Goal: Transaction & Acquisition: Book appointment/travel/reservation

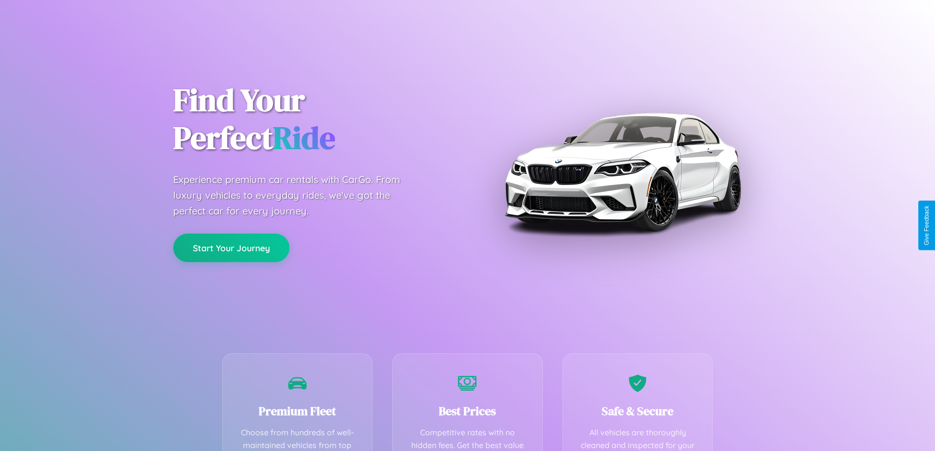
scroll to position [286, 0]
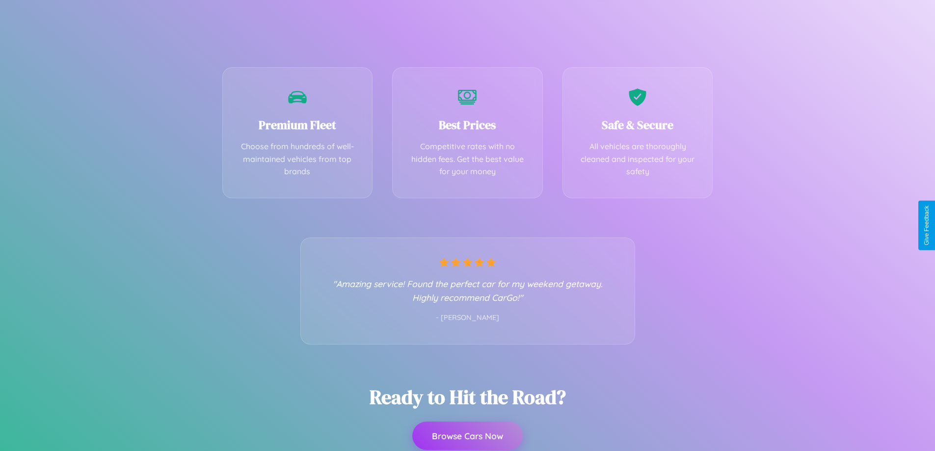
click at [467, 436] on button "Browse Cars Now" at bounding box center [467, 436] width 110 height 28
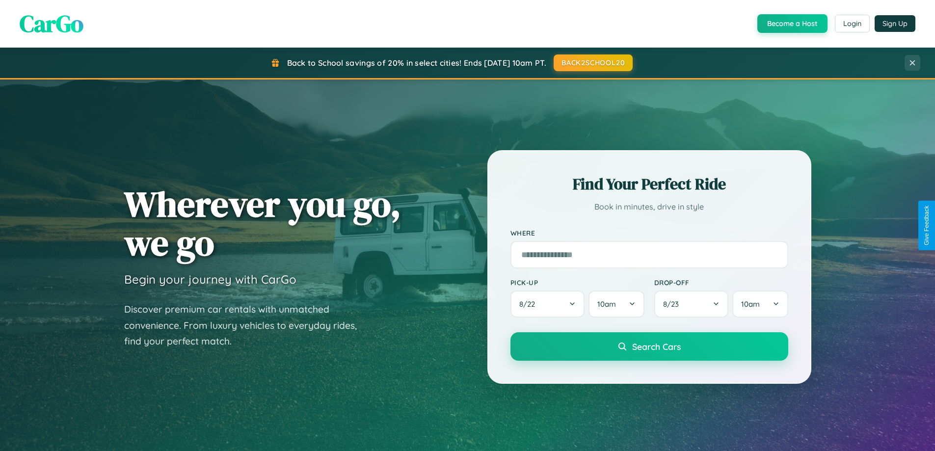
scroll to position [1889, 0]
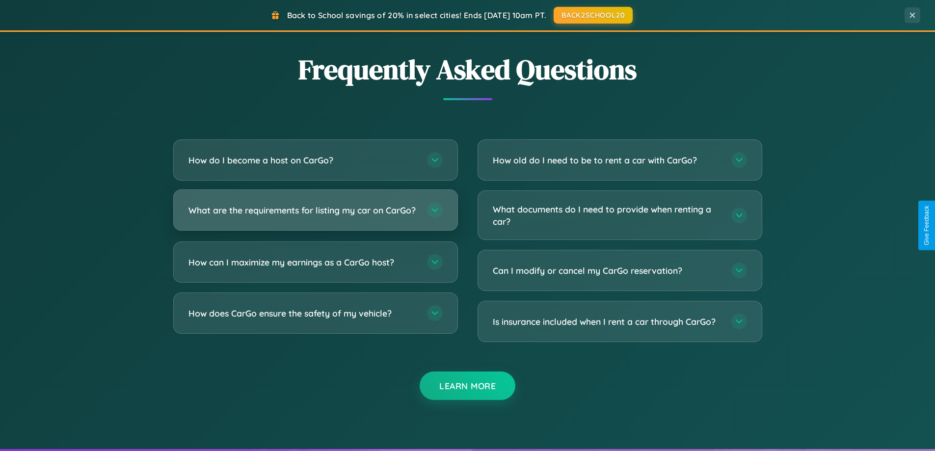
click at [315, 215] on h3 "What are the requirements for listing my car on CarGo?" at bounding box center [303, 210] width 229 height 12
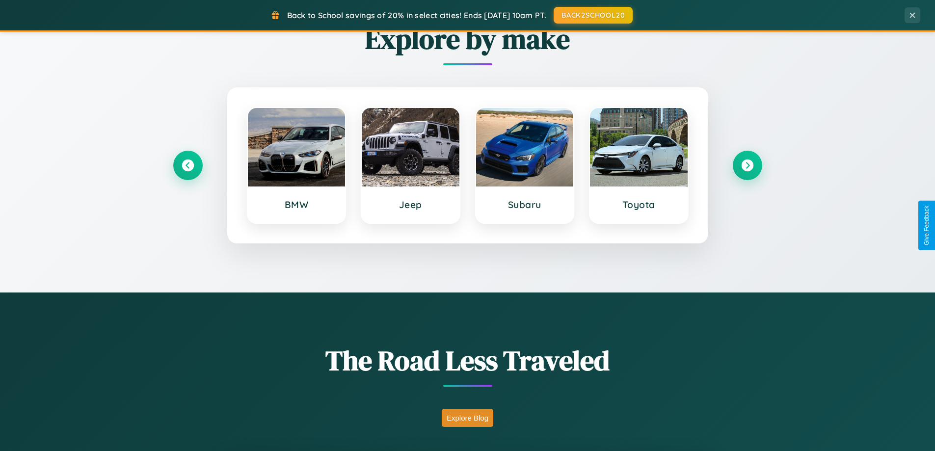
scroll to position [423, 0]
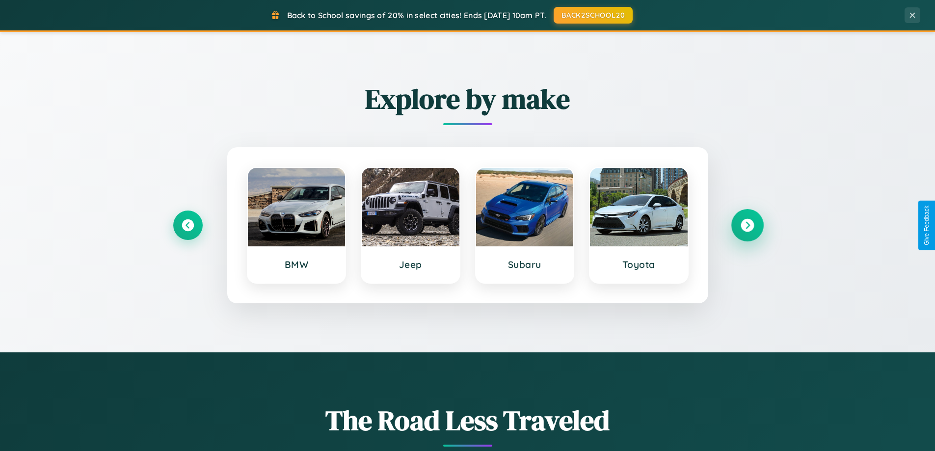
click at [747, 225] on icon at bounding box center [747, 225] width 13 height 13
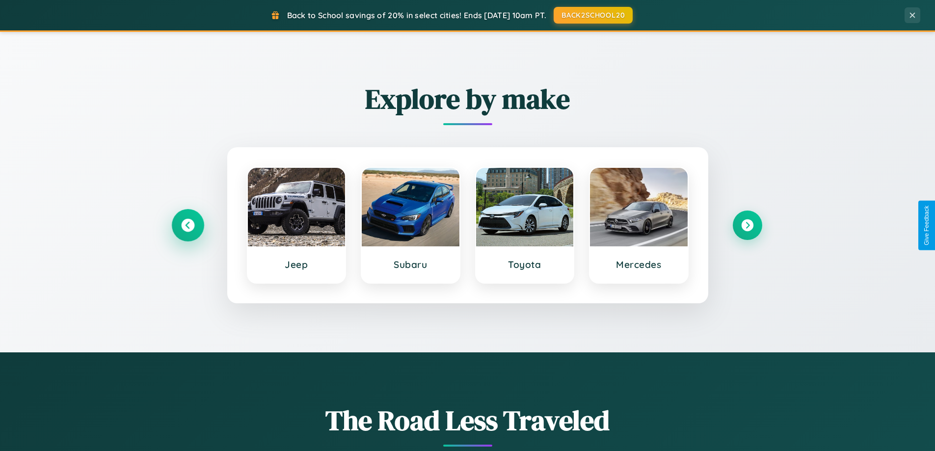
click at [188, 225] on icon at bounding box center [187, 225] width 13 height 13
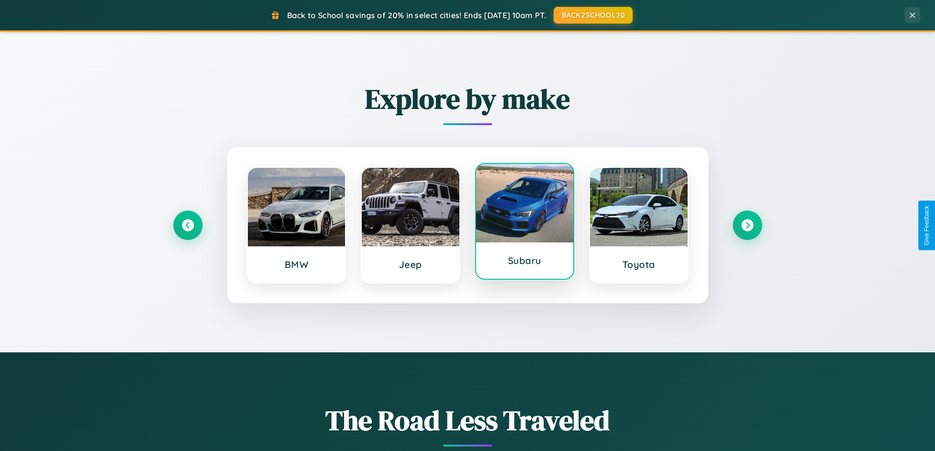
click at [524, 221] on div at bounding box center [525, 203] width 98 height 79
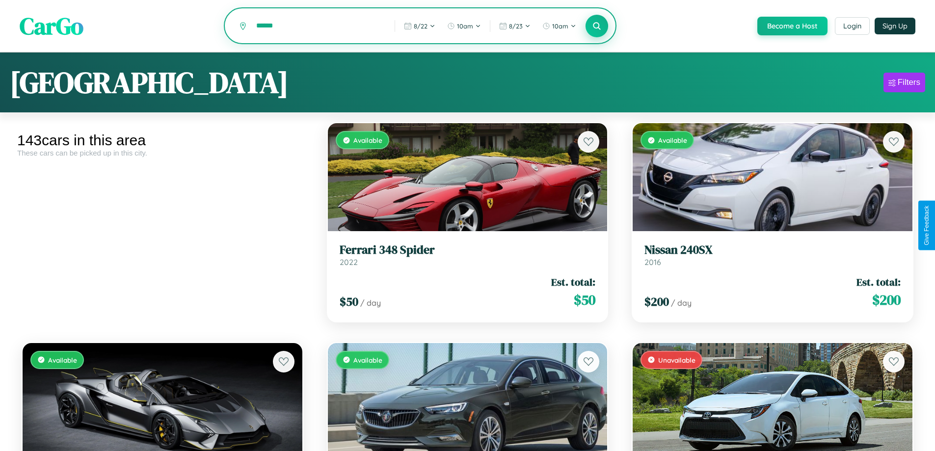
type input "******"
click at [597, 27] on icon at bounding box center [597, 25] width 9 height 9
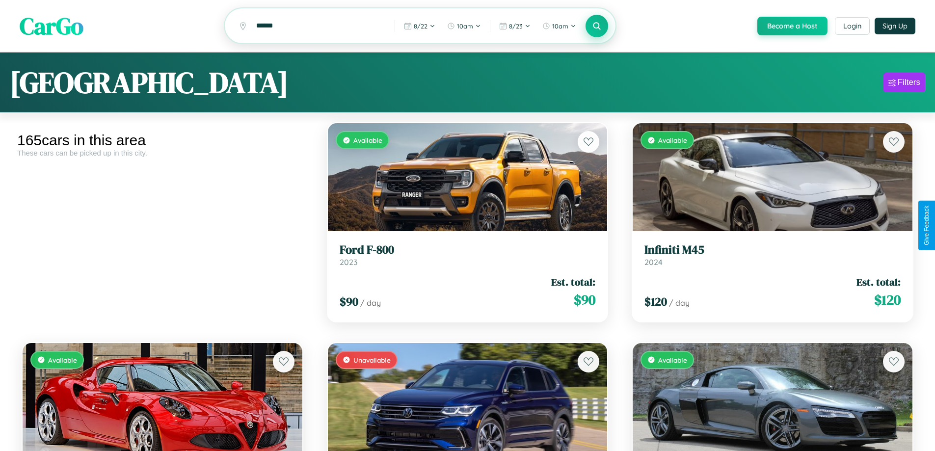
scroll to position [55, 0]
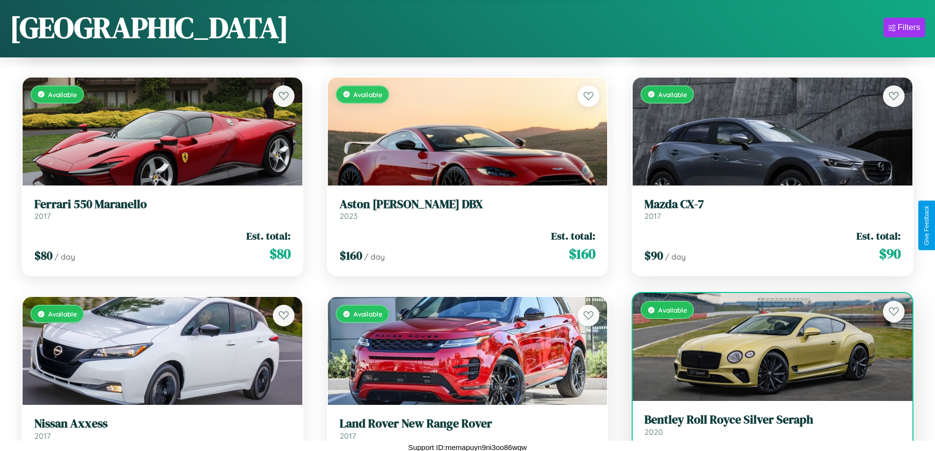
click at [766, 430] on link "Bentley Roll Royce Silver Seraph 2020" at bounding box center [773, 425] width 256 height 24
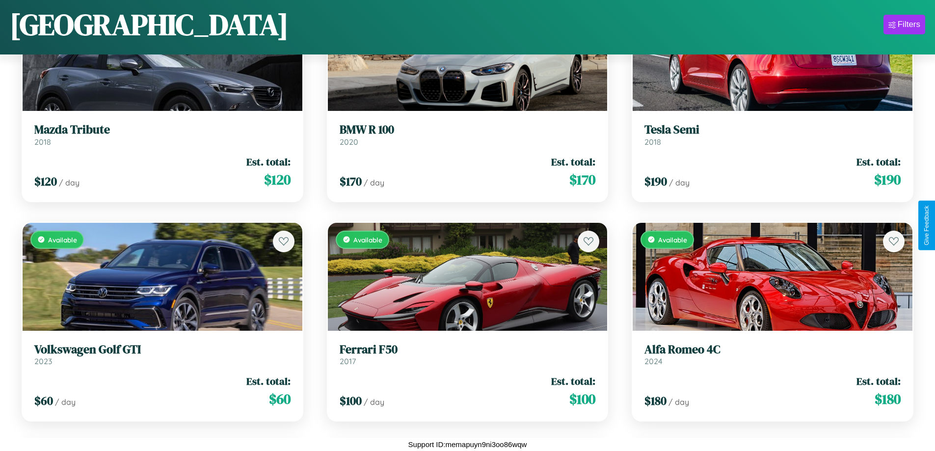
scroll to position [7833, 0]
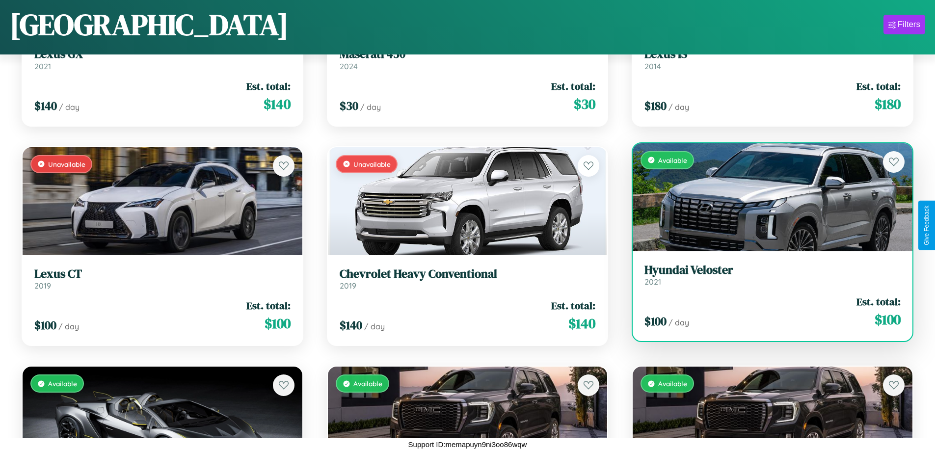
click at [766, 279] on link "Hyundai Veloster 2021" at bounding box center [773, 275] width 256 height 24
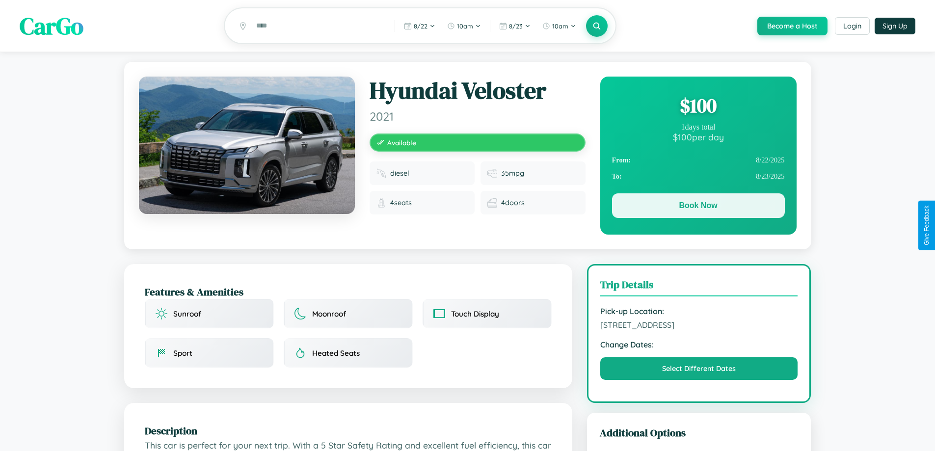
click at [698, 207] on button "Book Now" at bounding box center [698, 205] width 173 height 25
